Goal: Navigation & Orientation: Find specific page/section

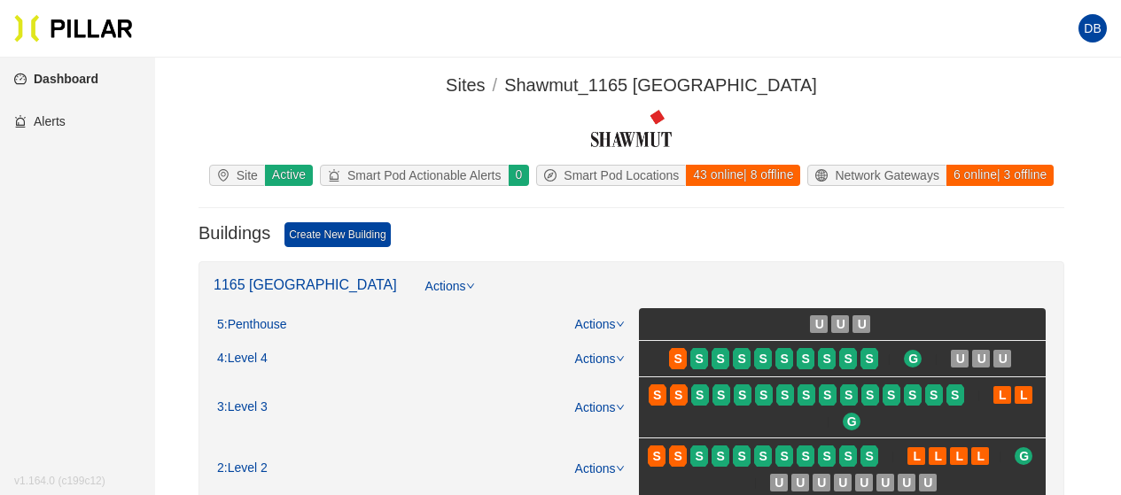
scroll to position [177, 0]
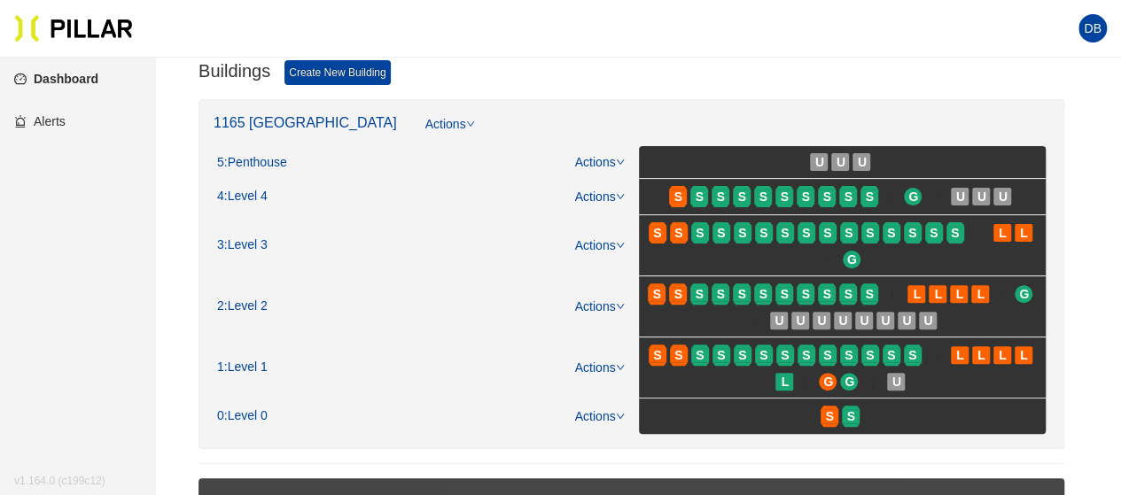
scroll to position [266, 0]
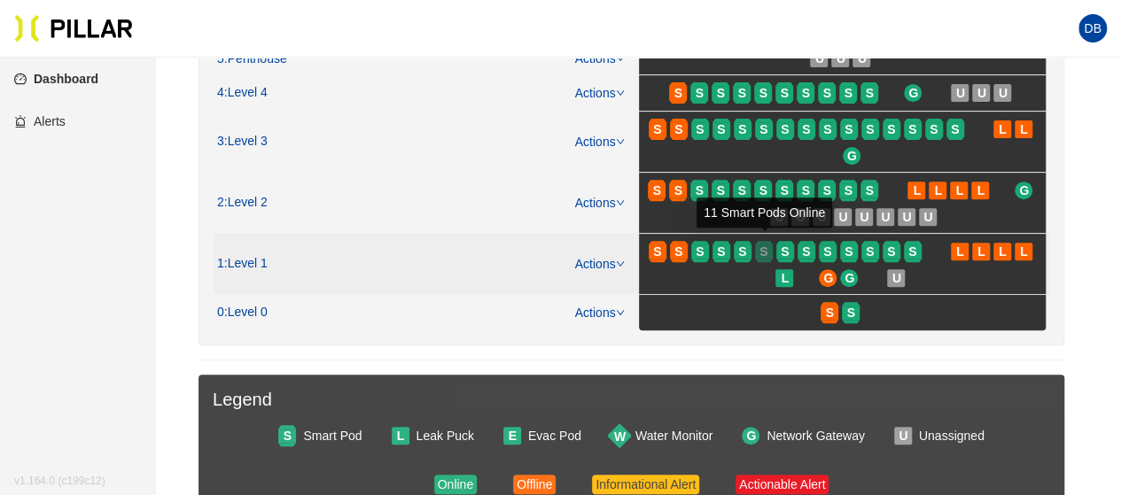
click at [761, 245] on span "S" at bounding box center [763, 251] width 8 height 19
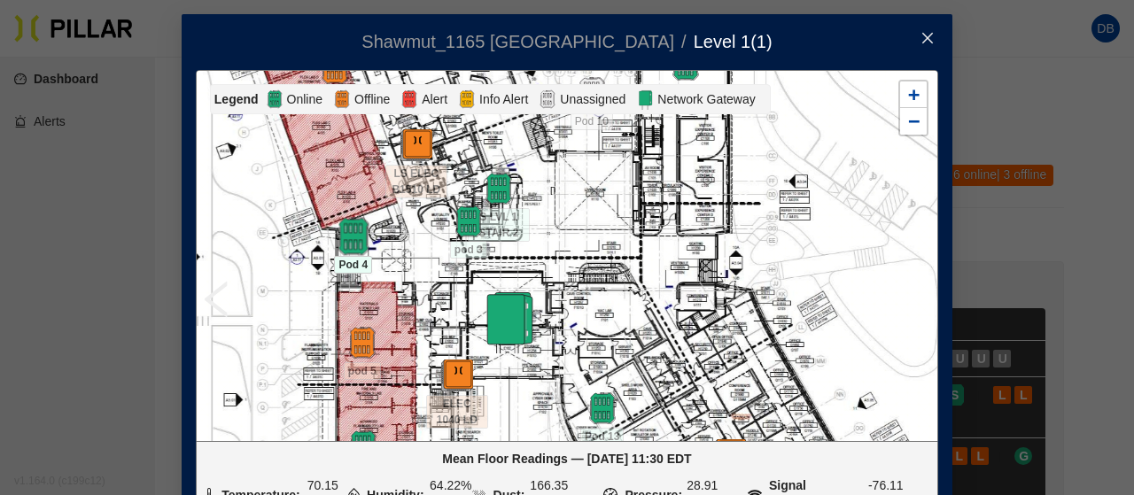
click at [357, 235] on img at bounding box center [353, 237] width 38 height 38
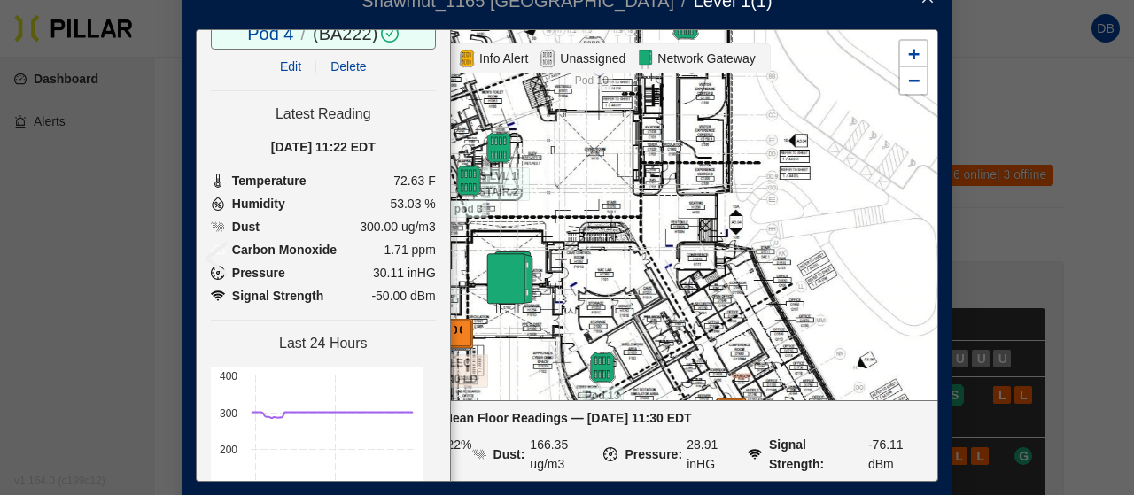
scroll to position [13, 0]
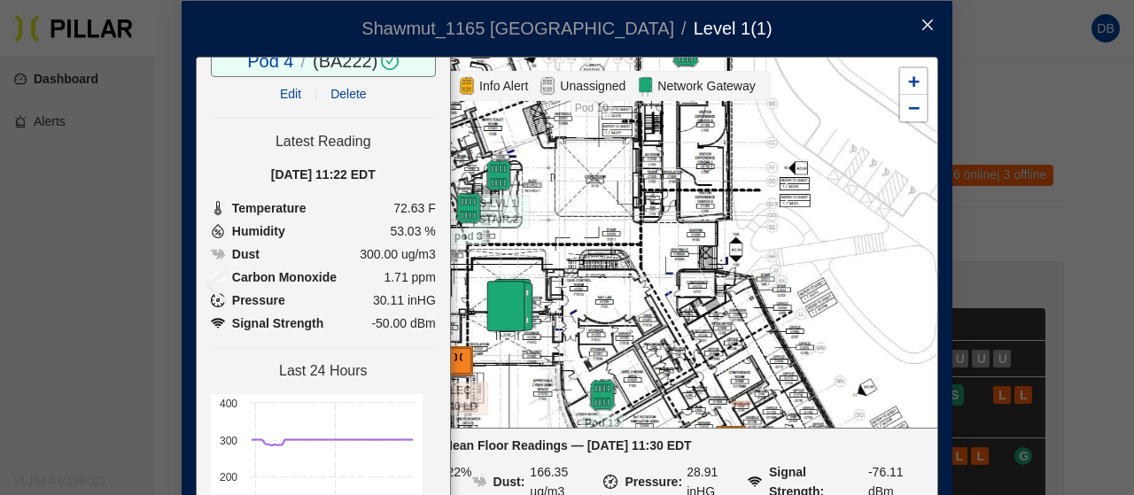
click at [921, 26] on icon "close" at bounding box center [928, 25] width 14 height 14
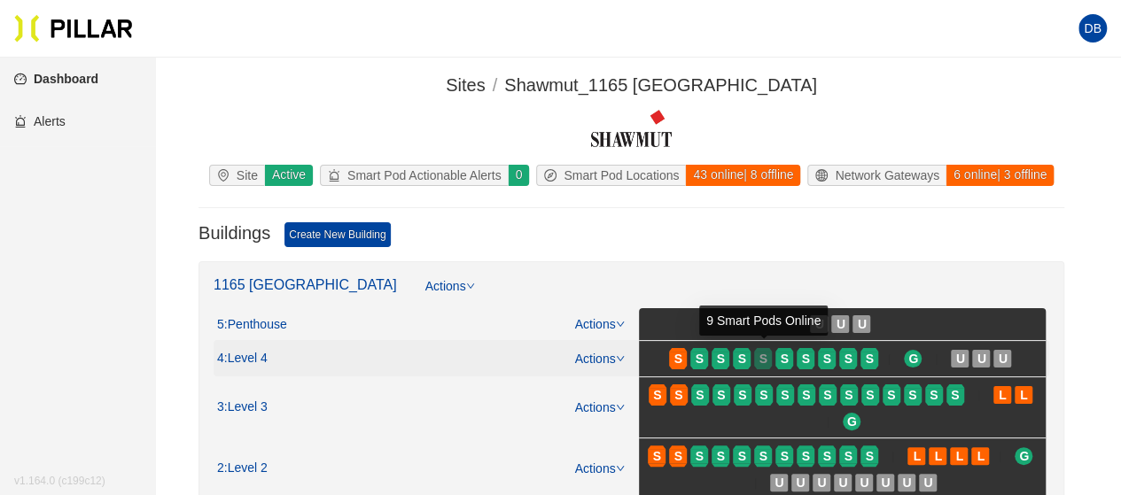
click at [759, 360] on span "S" at bounding box center [763, 358] width 8 height 19
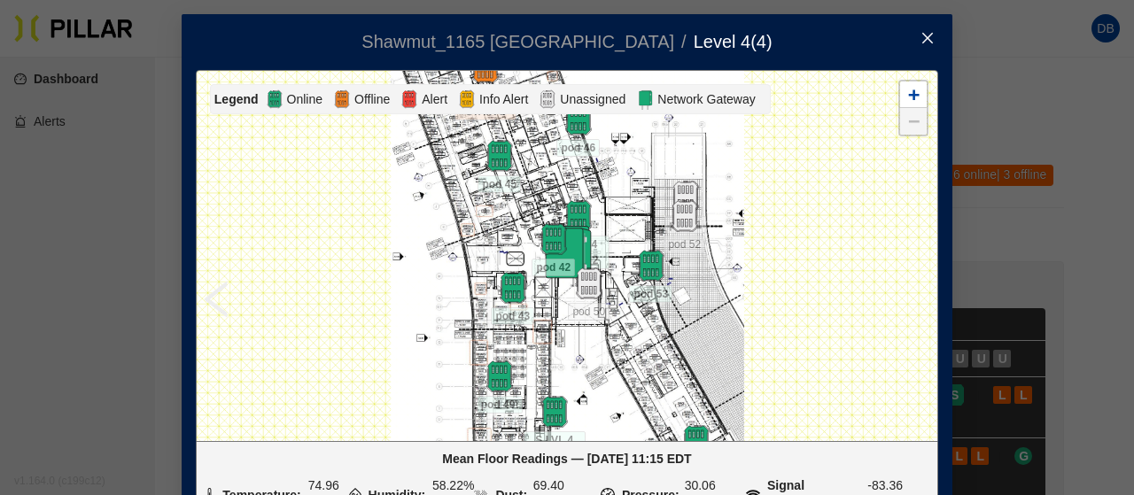
click at [921, 40] on icon "close" at bounding box center [928, 38] width 14 height 14
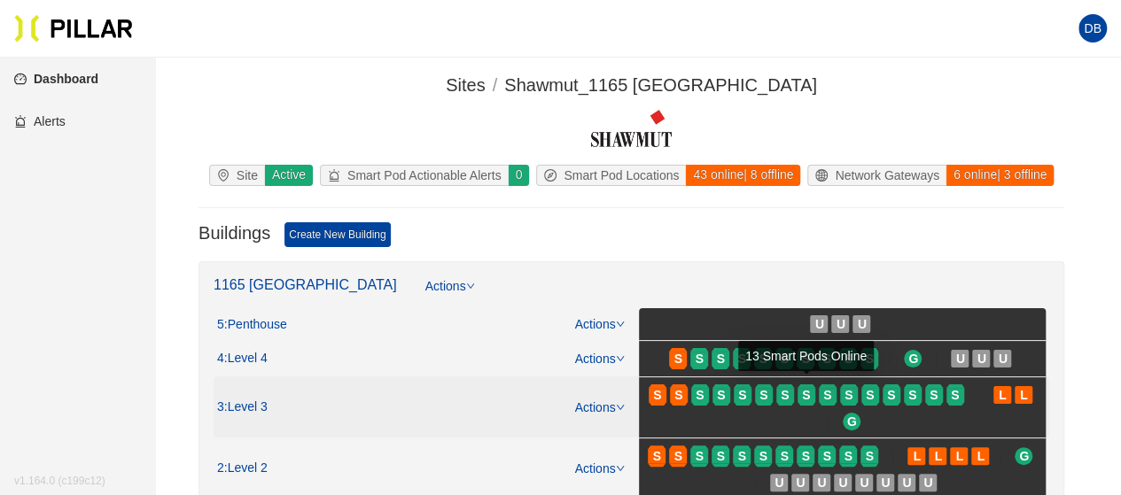
click at [796, 391] on span "S" at bounding box center [786, 395] width 21 height 28
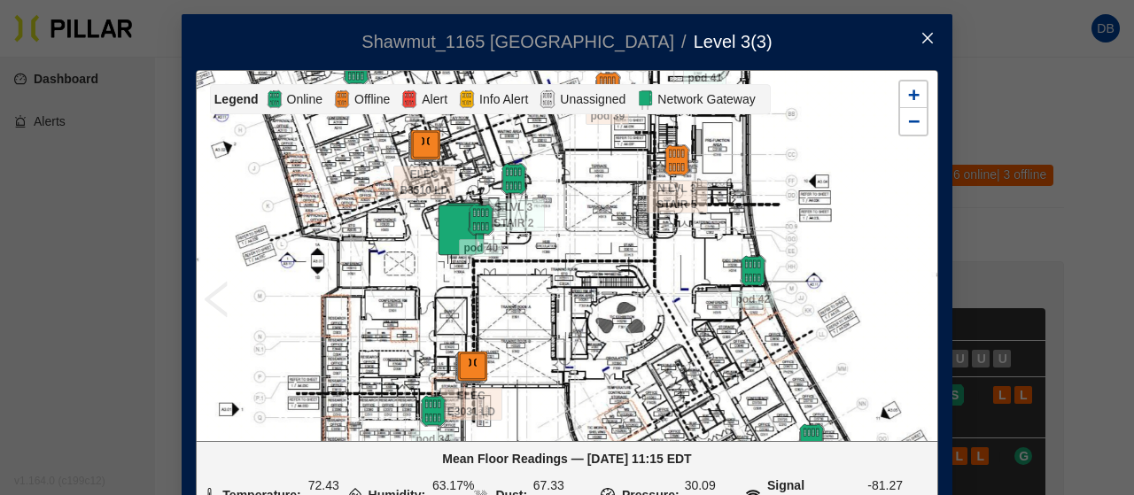
click at [921, 33] on icon "close" at bounding box center [928, 38] width 14 height 14
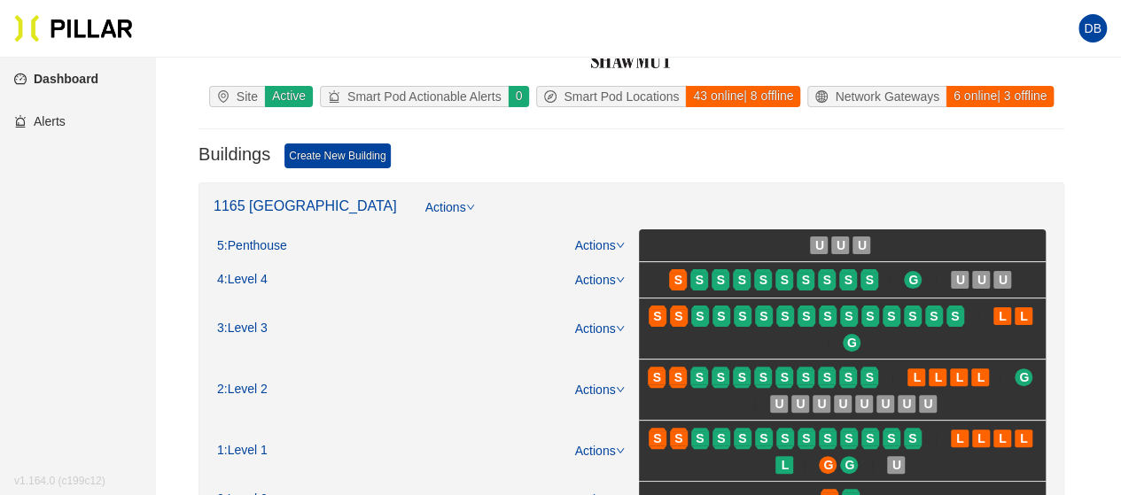
scroll to position [177, 0]
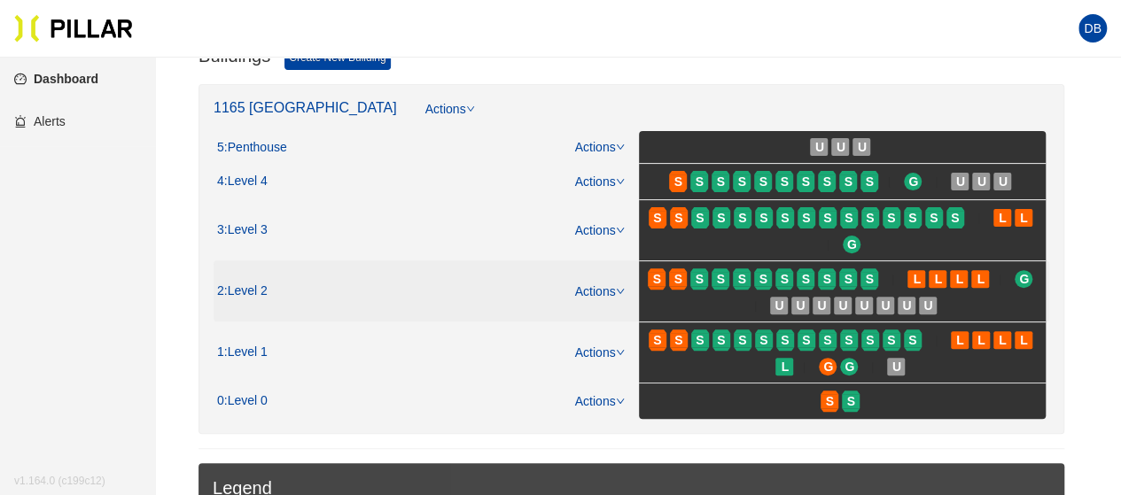
click at [723, 288] on span "S" at bounding box center [722, 279] width 21 height 28
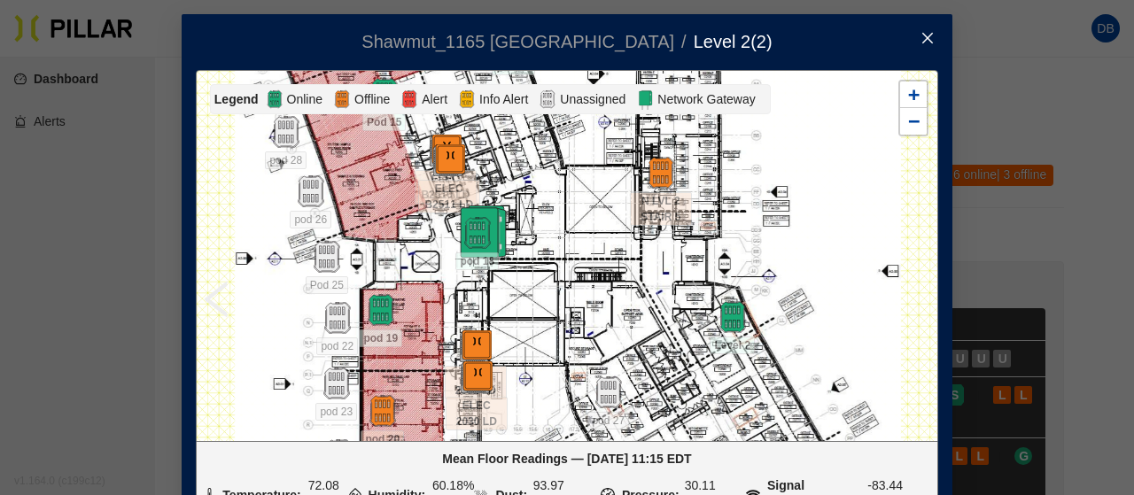
click at [923, 35] on icon "close" at bounding box center [927, 38] width 11 height 11
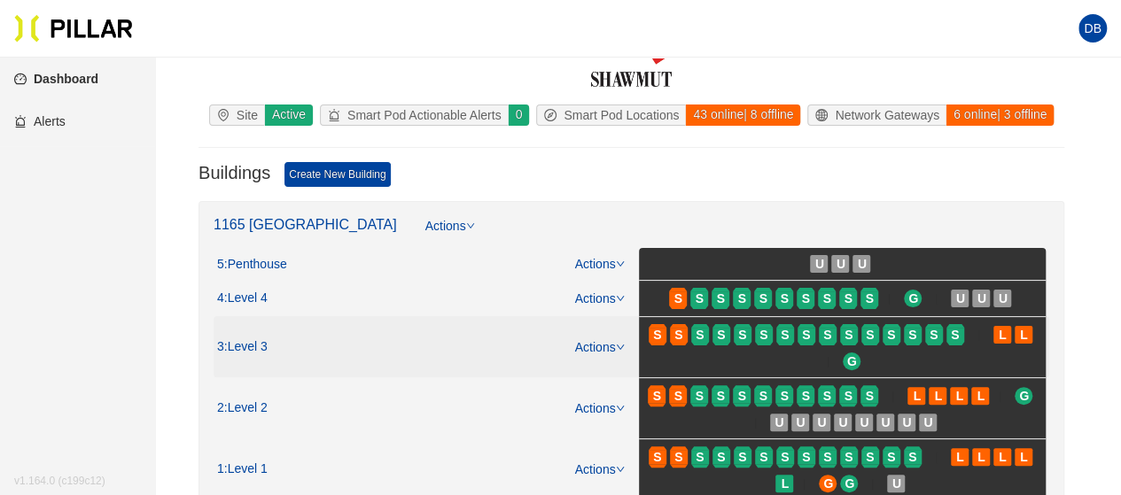
scroll to position [89, 0]
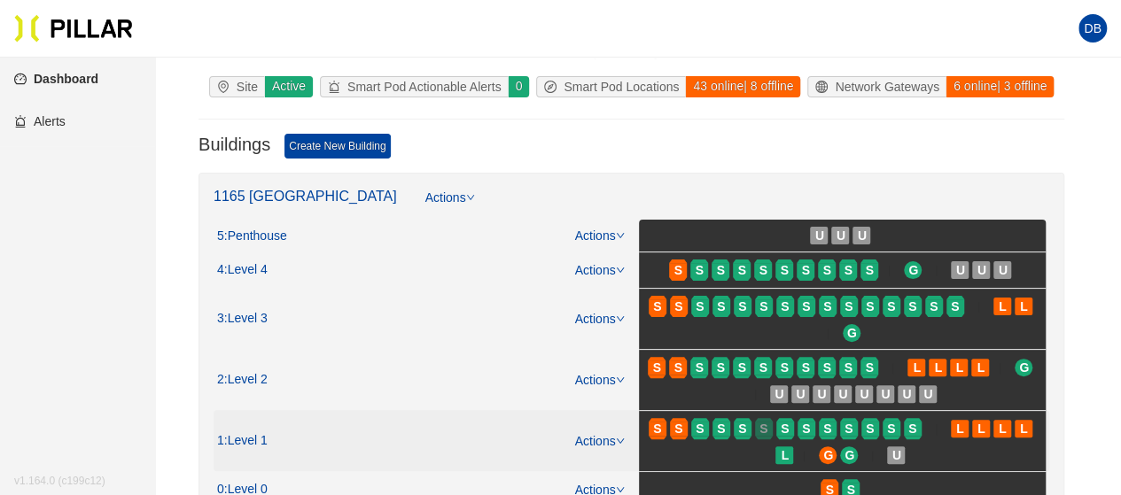
click at [763, 432] on span "S" at bounding box center [763, 428] width 8 height 19
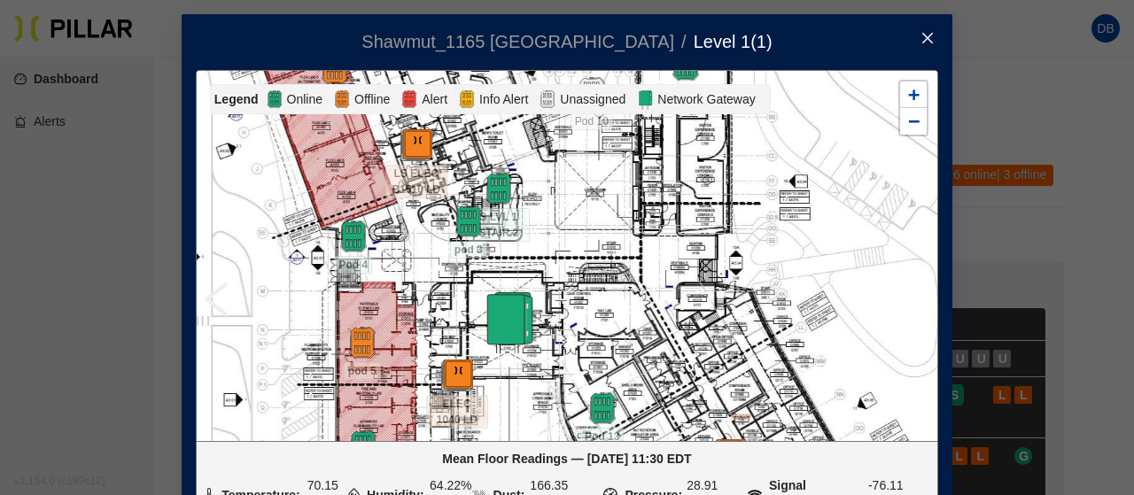
click at [922, 40] on icon "close" at bounding box center [927, 38] width 11 height 11
